Goal: Find specific page/section: Find specific page/section

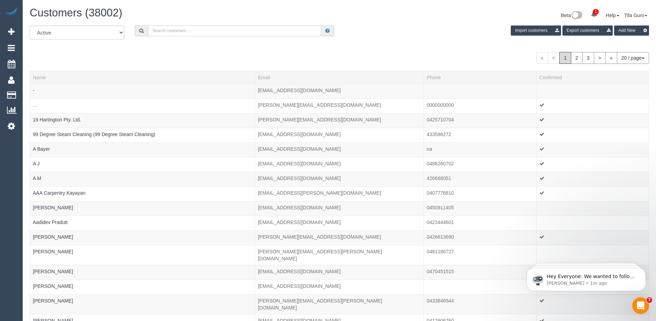
click at [165, 32] on input "text" at bounding box center [234, 30] width 173 height 11
paste input "[EMAIL_ADDRESS][DOMAIN_NAME]"
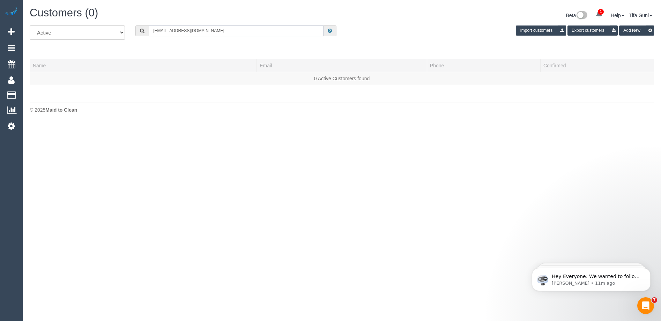
drag, startPoint x: 211, startPoint y: 32, endPoint x: 135, endPoint y: 30, distance: 76.4
click at [135, 30] on div "[EMAIL_ADDRESS][DOMAIN_NAME]" at bounding box center [235, 30] width 211 height 11
paste input "61430377422"
drag, startPoint x: 157, startPoint y: 29, endPoint x: 152, endPoint y: 30, distance: 4.7
click at [152, 30] on input "61430377422" at bounding box center [236, 30] width 175 height 11
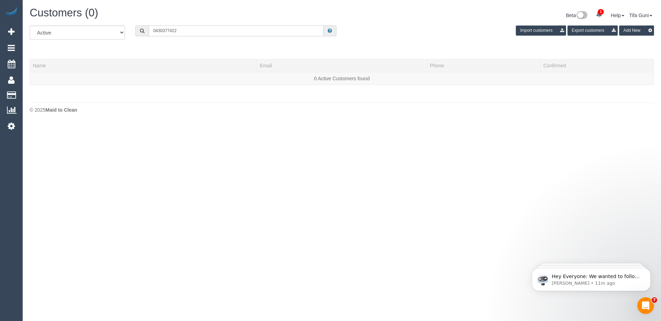
click at [162, 30] on input "0430377422" at bounding box center [236, 30] width 175 height 11
click at [170, 29] on input "0430 377422" at bounding box center [236, 30] width 175 height 11
click at [182, 31] on input "0430 377 422" at bounding box center [236, 30] width 175 height 11
drag, startPoint x: 175, startPoint y: 30, endPoint x: 136, endPoint y: 28, distance: 39.5
click at [136, 28] on div "0430 377 422" at bounding box center [235, 30] width 201 height 11
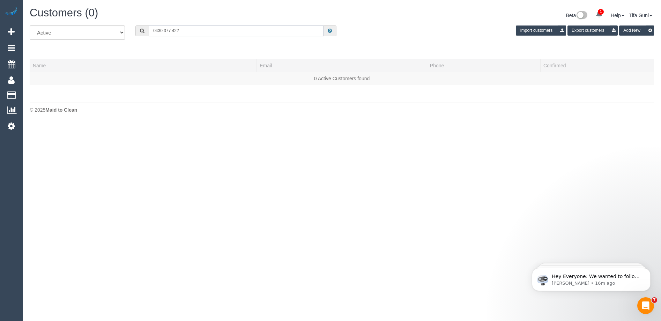
paste input "61406177429"
drag, startPoint x: 158, startPoint y: 29, endPoint x: 150, endPoint y: 29, distance: 8.1
click at [150, 29] on input "61406177429" at bounding box center [236, 30] width 175 height 11
click at [163, 31] on input "0406177429" at bounding box center [236, 30] width 175 height 11
click at [171, 30] on input "0406 177429" at bounding box center [236, 30] width 175 height 11
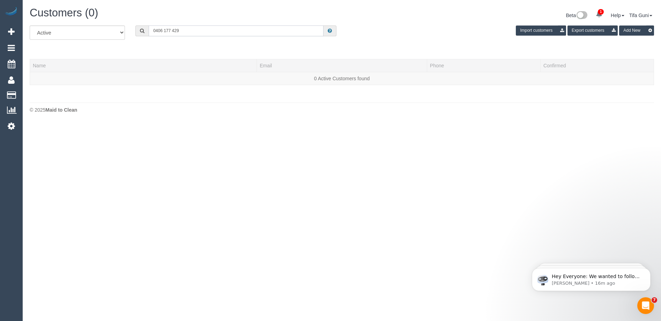
click at [185, 30] on input "0406 177 429" at bounding box center [236, 30] width 175 height 11
type input "0406 177 429"
drag, startPoint x: 196, startPoint y: 29, endPoint x: 106, endPoint y: 34, distance: 90.1
click at [106, 34] on div "All Active Archived 0406 177 429 Import customers Export customers Add New" at bounding box center [341, 35] width 635 height 20
